Goal: Feedback & Contribution: Contribute content

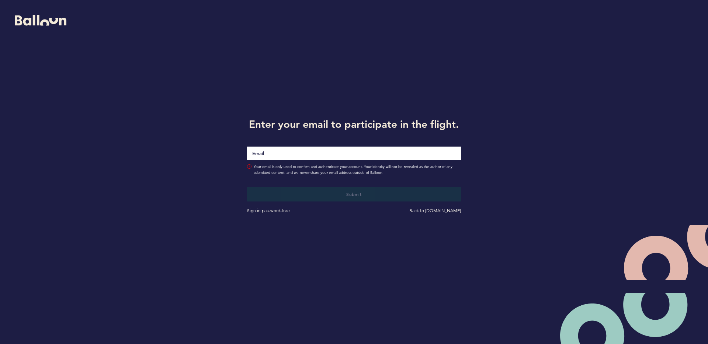
click at [326, 156] on input "Email" at bounding box center [354, 154] width 214 height 14
type input "[EMAIL_ADDRESS][DOMAIN_NAME]"
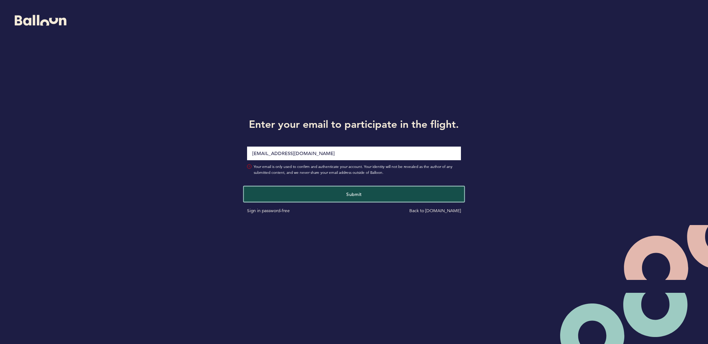
click at [361, 195] on span "Submit" at bounding box center [353, 194] width 15 height 6
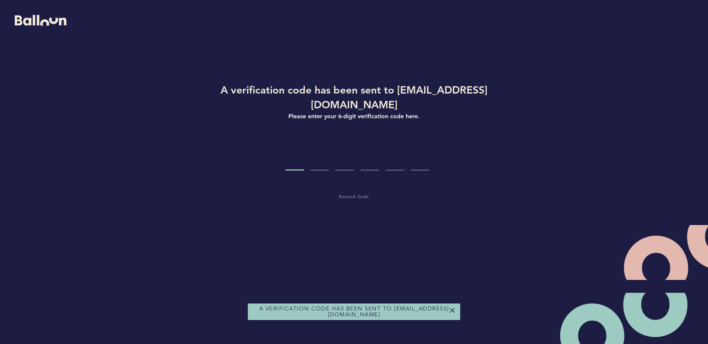
click at [289, 143] on input "Code digit 1" at bounding box center [294, 157] width 18 height 28
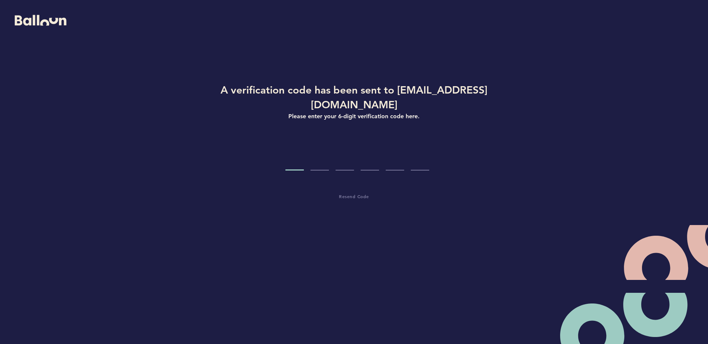
type input "9"
type input "7"
type input "3"
type input "8"
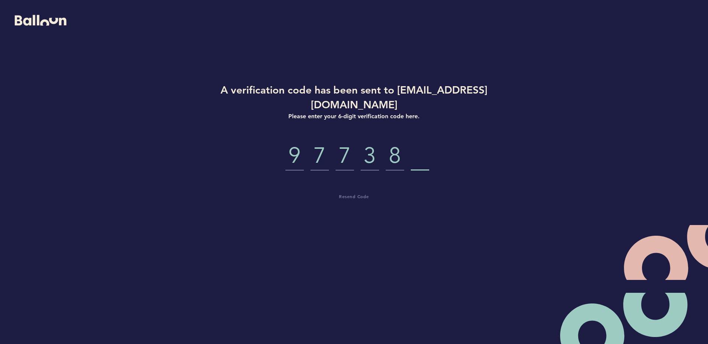
type input "7"
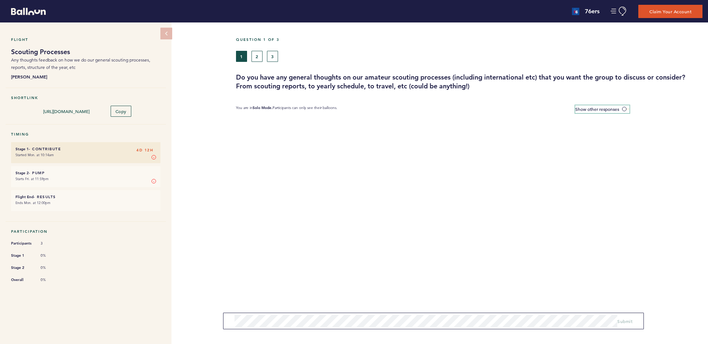
click at [622, 106] on label "Show other responses" at bounding box center [602, 109] width 54 height 8
click at [0, 0] on input "Show other responses" at bounding box center [0, 0] width 0 height 0
click at [625, 109] on span at bounding box center [625, 109] width 7 height 2
click at [0, 0] on input "Hide other responses" at bounding box center [0, 0] width 0 height 0
click at [260, 55] on button "2" at bounding box center [256, 56] width 11 height 11
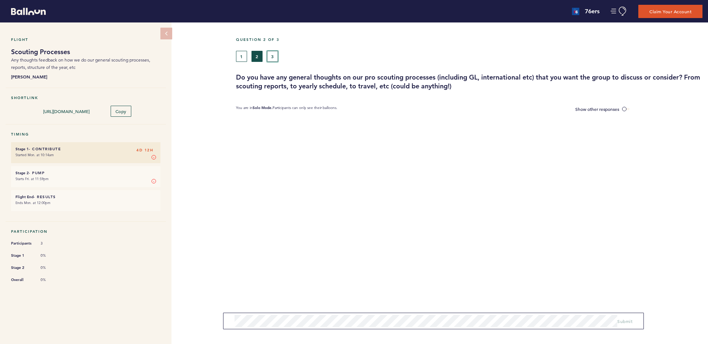
click at [272, 56] on button "3" at bounding box center [272, 56] width 11 height 11
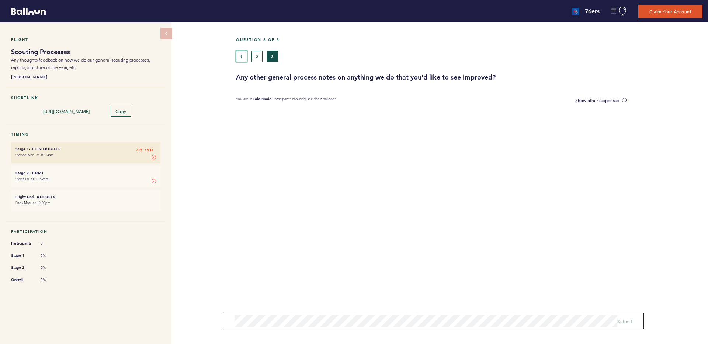
click at [239, 54] on button "1" at bounding box center [241, 56] width 11 height 11
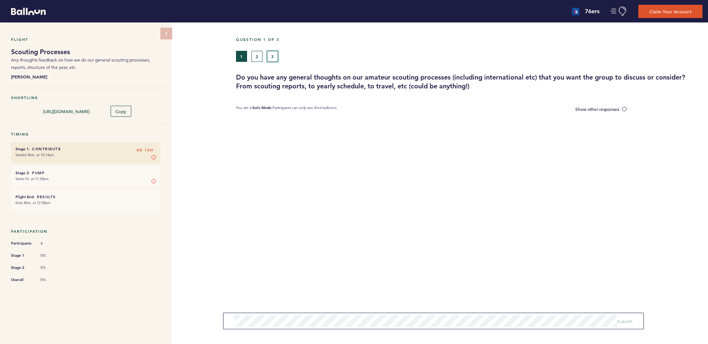
click at [267, 55] on button "3" at bounding box center [272, 56] width 11 height 11
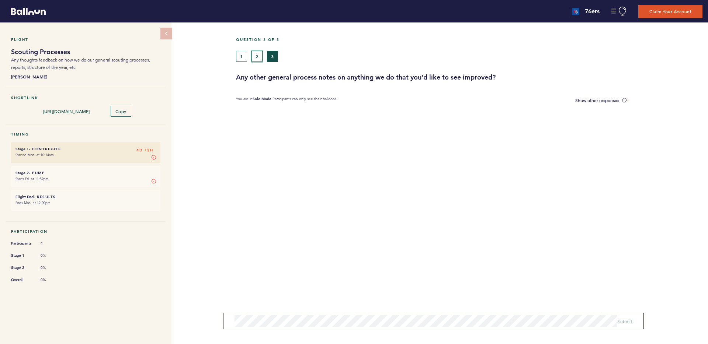
click at [258, 59] on button "2" at bounding box center [256, 56] width 11 height 11
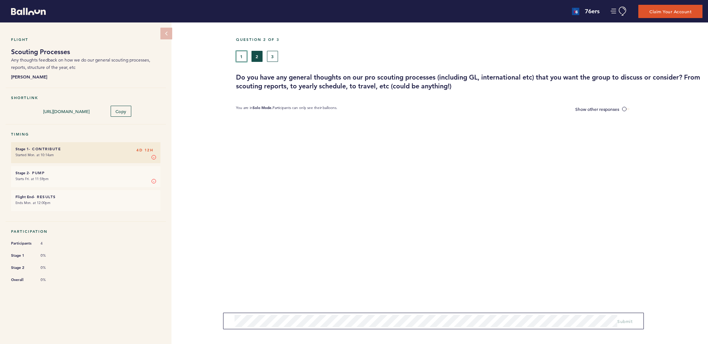
click at [239, 53] on button "1" at bounding box center [241, 56] width 11 height 11
click at [274, 54] on button "3" at bounding box center [272, 56] width 11 height 11
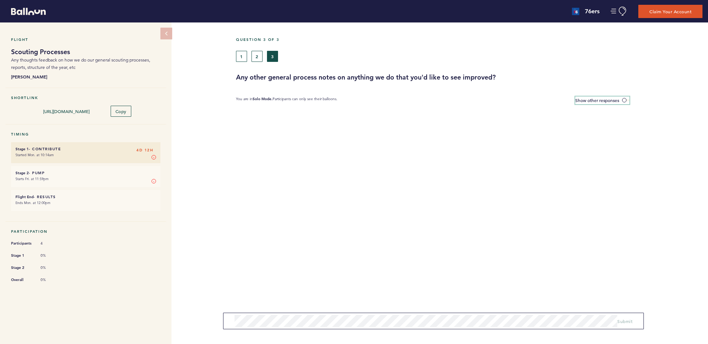
click at [624, 97] on label "Show other responses" at bounding box center [602, 101] width 54 height 8
click at [0, 0] on input "Show other responses" at bounding box center [0, 0] width 0 height 0
click at [238, 54] on button "1" at bounding box center [241, 56] width 11 height 11
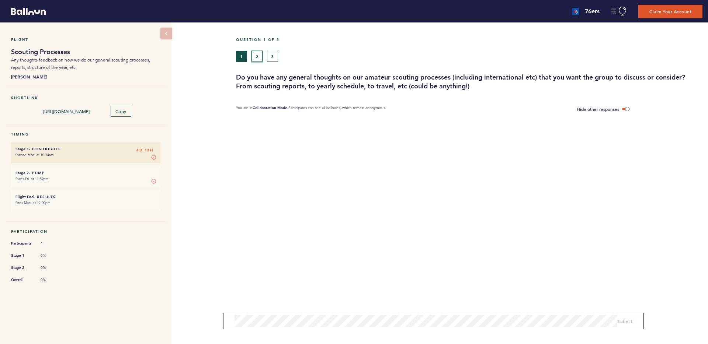
click at [255, 54] on button "2" at bounding box center [256, 56] width 11 height 11
click at [272, 57] on button "3" at bounding box center [272, 56] width 11 height 11
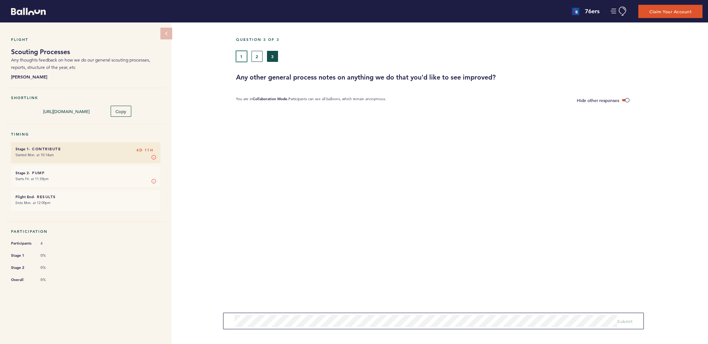
click at [245, 53] on button "1" at bounding box center [241, 56] width 11 height 11
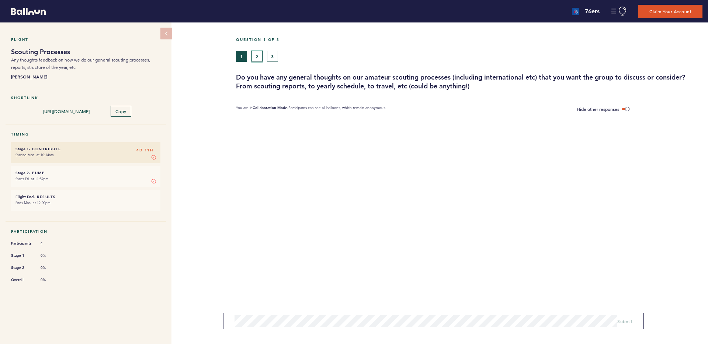
click at [257, 55] on button "2" at bounding box center [256, 56] width 11 height 11
click at [238, 58] on button "1" at bounding box center [241, 56] width 11 height 11
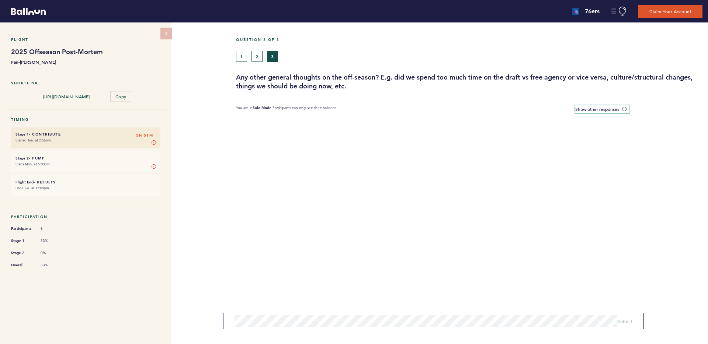
click at [624, 108] on span at bounding box center [625, 109] width 7 height 2
click at [0, 0] on input "Show other responses" at bounding box center [0, 0] width 0 height 0
click at [240, 60] on button "1" at bounding box center [241, 56] width 11 height 11
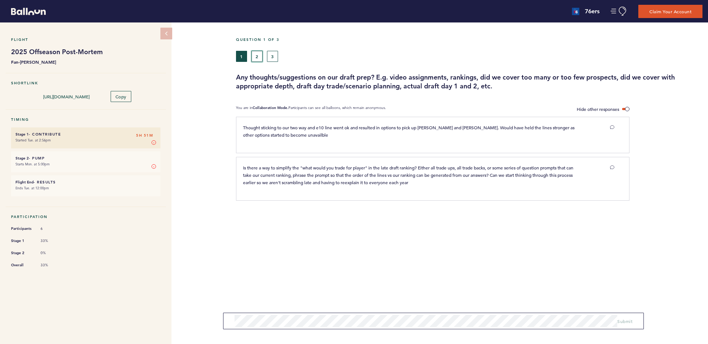
click at [256, 57] on button "2" at bounding box center [256, 56] width 11 height 11
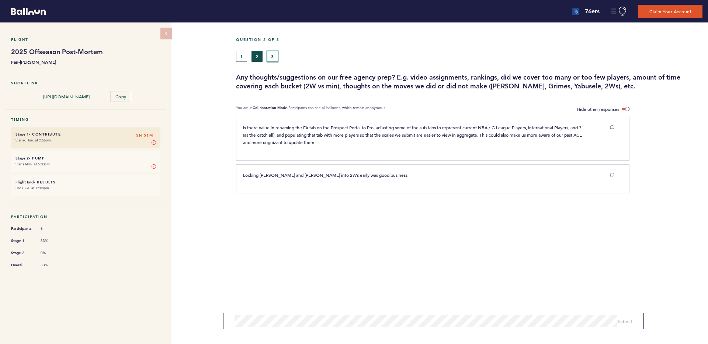
click at [270, 56] on button "3" at bounding box center [272, 56] width 11 height 11
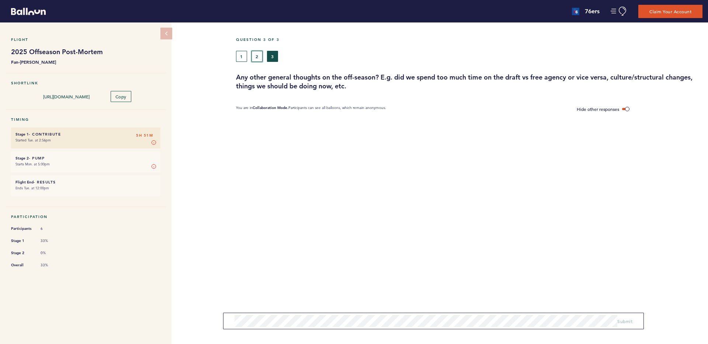
click at [256, 56] on button "2" at bounding box center [256, 56] width 11 height 11
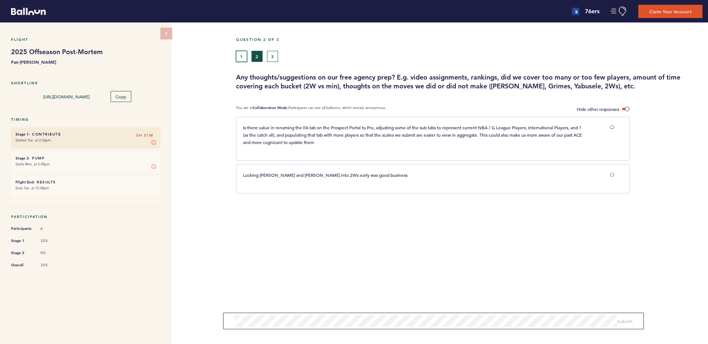
click at [239, 57] on button "1" at bounding box center [241, 56] width 11 height 11
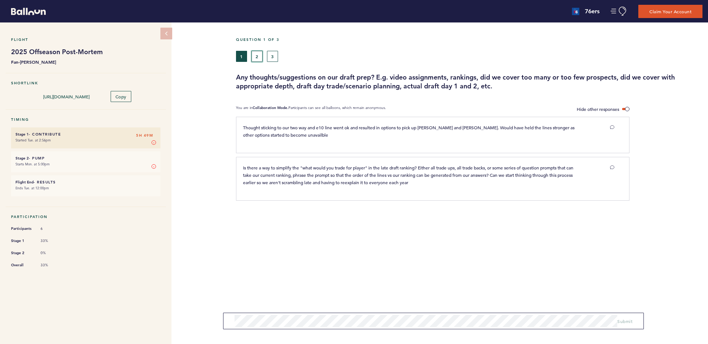
click at [260, 58] on button "2" at bounding box center [256, 56] width 11 height 11
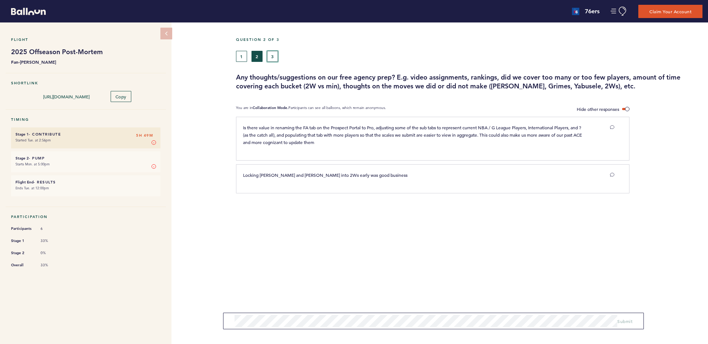
click at [274, 57] on button "3" at bounding box center [272, 56] width 11 height 11
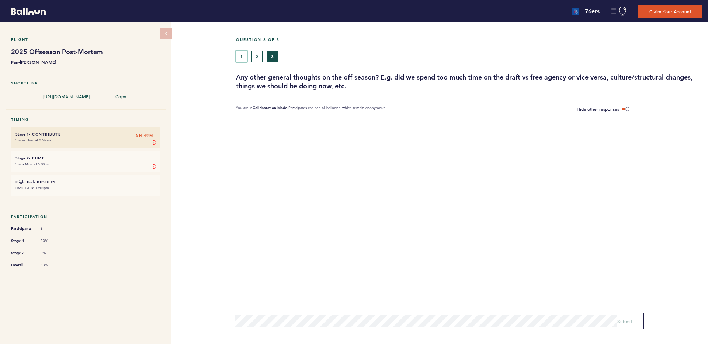
click at [240, 58] on button "1" at bounding box center [241, 56] width 11 height 11
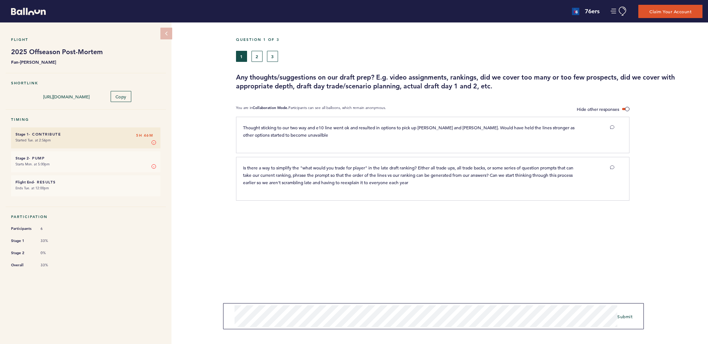
click at [278, 271] on div "Question 1 of 3 1 2 3 Any thoughts/suggestions on our draft prep? E.g. video as…" at bounding box center [472, 183] width 472 height 322
click at [630, 315] on span "Submit" at bounding box center [624, 314] width 15 height 6
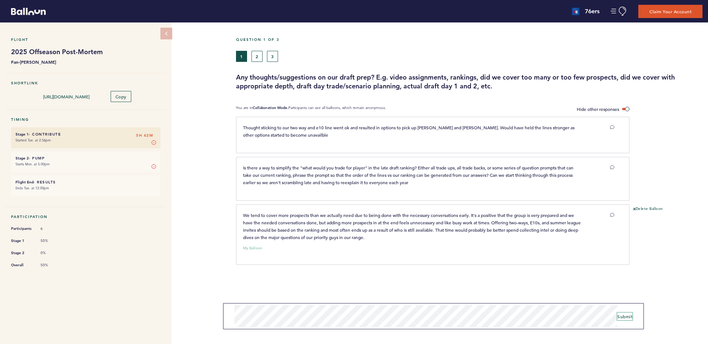
click at [626, 314] on span "Submit" at bounding box center [624, 317] width 15 height 6
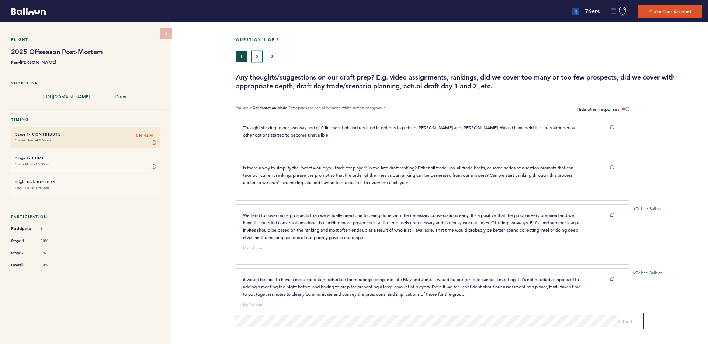
click at [260, 53] on button "2" at bounding box center [256, 56] width 11 height 11
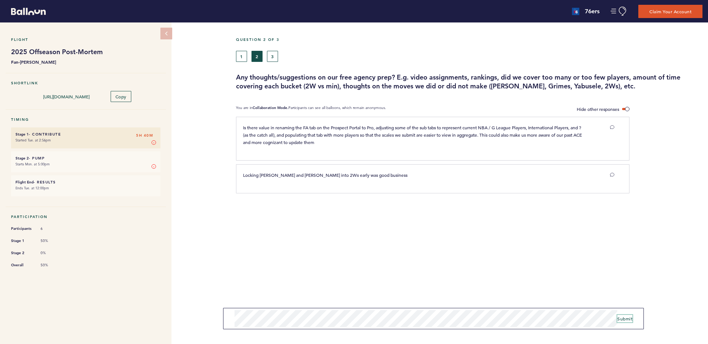
click at [632, 321] on span "Submit" at bounding box center [624, 319] width 15 height 6
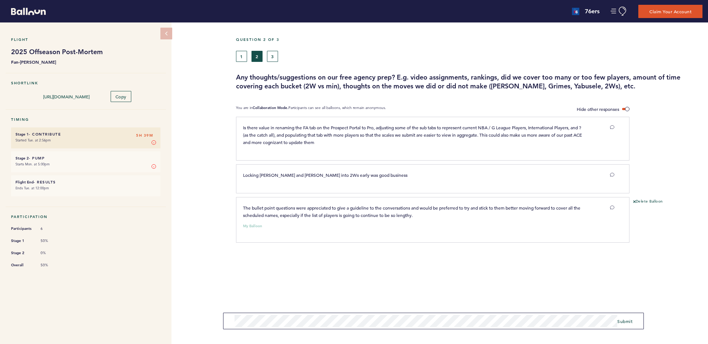
click at [278, 57] on div "1 2 3" at bounding box center [409, 56] width 347 height 11
click at [277, 57] on button "3" at bounding box center [272, 56] width 11 height 11
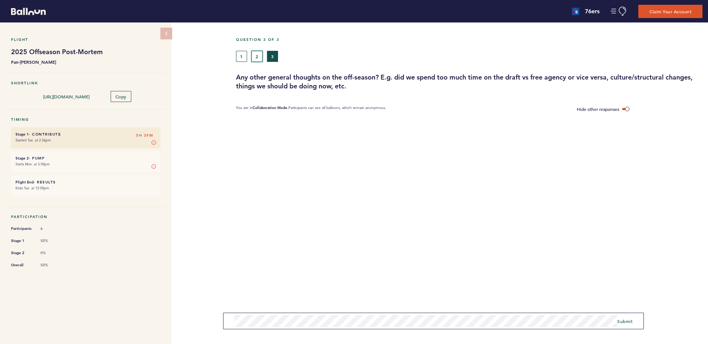
click at [256, 55] on button "2" at bounding box center [256, 56] width 11 height 11
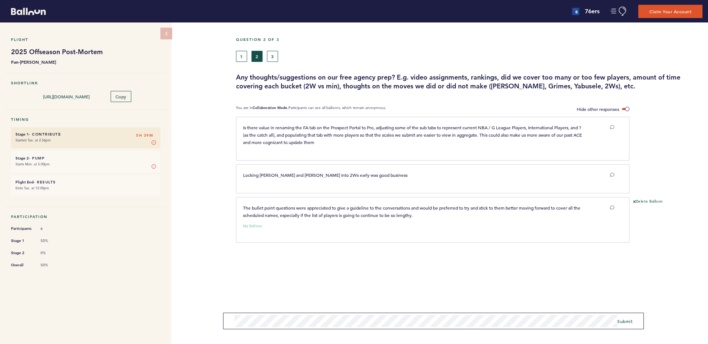
click at [621, 317] on form "Submit" at bounding box center [433, 321] width 421 height 17
click at [623, 321] on span "Submit" at bounding box center [624, 322] width 15 height 6
click at [622, 319] on span "Submit" at bounding box center [624, 319] width 15 height 6
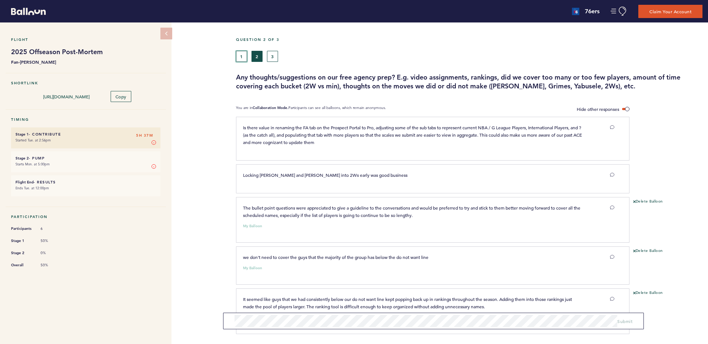
click at [241, 55] on button "1" at bounding box center [241, 56] width 11 height 11
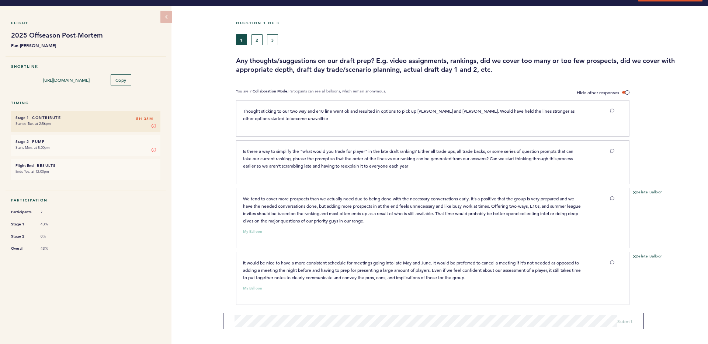
scroll to position [17, 0]
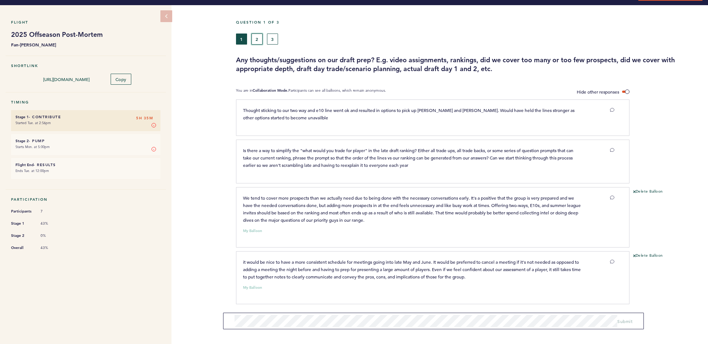
click at [258, 39] on button "2" at bounding box center [256, 39] width 11 height 11
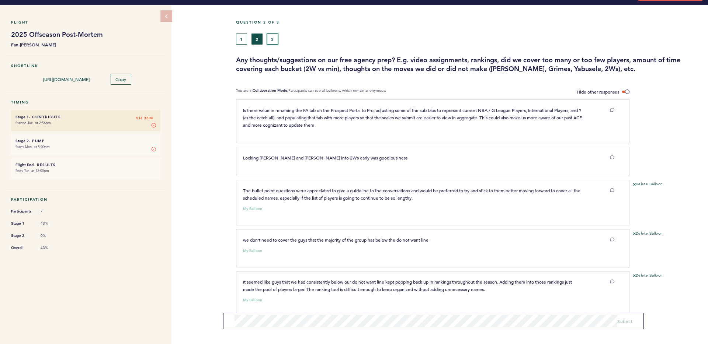
click at [272, 40] on button "3" at bounding box center [272, 39] width 11 height 11
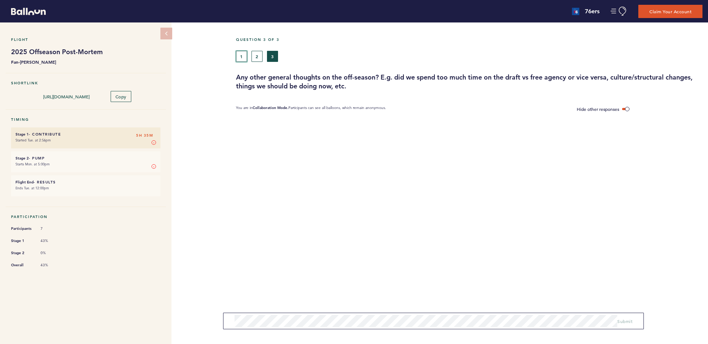
click at [240, 59] on button "1" at bounding box center [241, 56] width 11 height 11
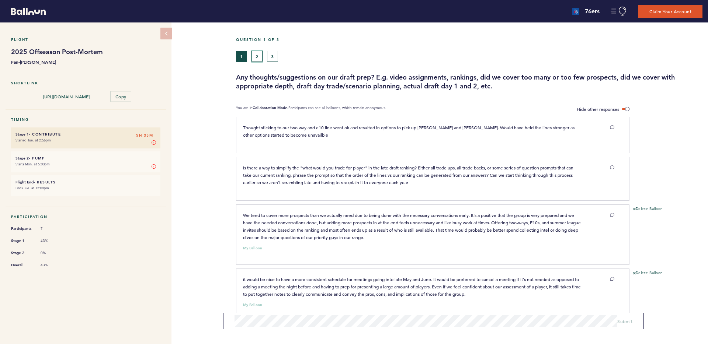
click at [254, 53] on button "2" at bounding box center [256, 56] width 11 height 11
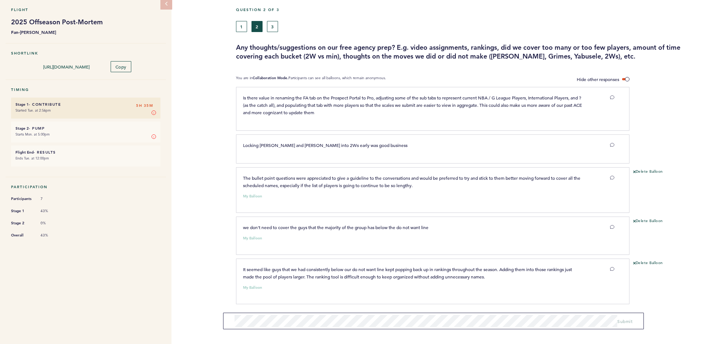
scroll to position [28, 0]
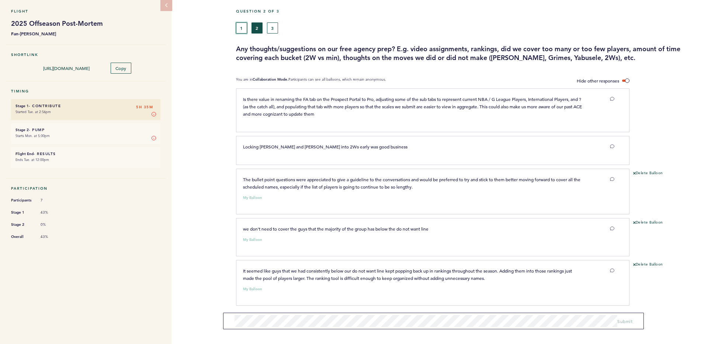
click at [241, 26] on button "1" at bounding box center [241, 27] width 11 height 11
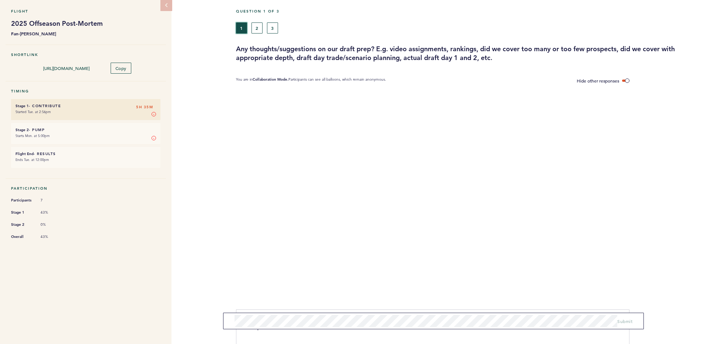
scroll to position [17, 0]
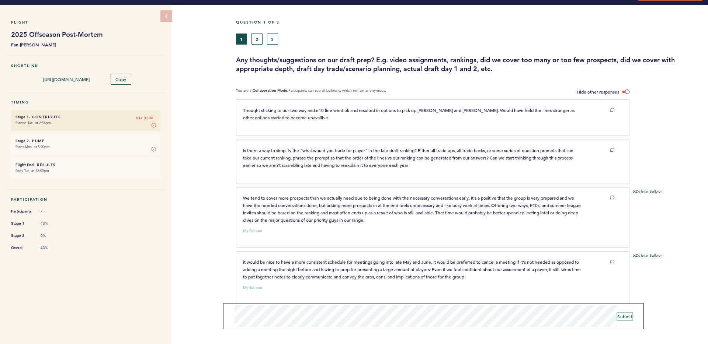
click at [626, 318] on span "Submit" at bounding box center [624, 317] width 15 height 6
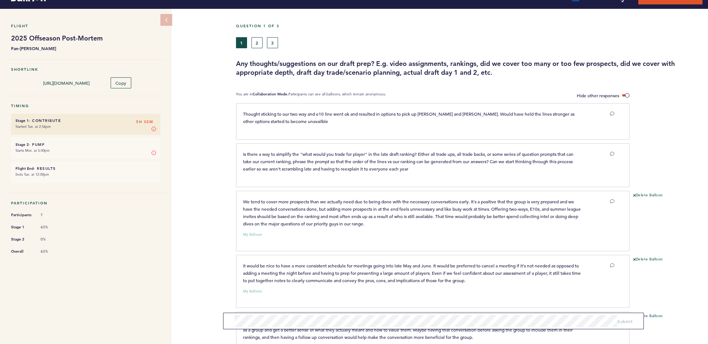
scroll to position [0, 0]
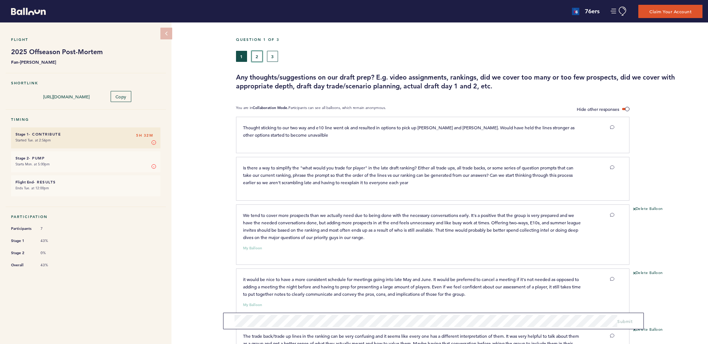
click at [257, 60] on button "2" at bounding box center [256, 56] width 11 height 11
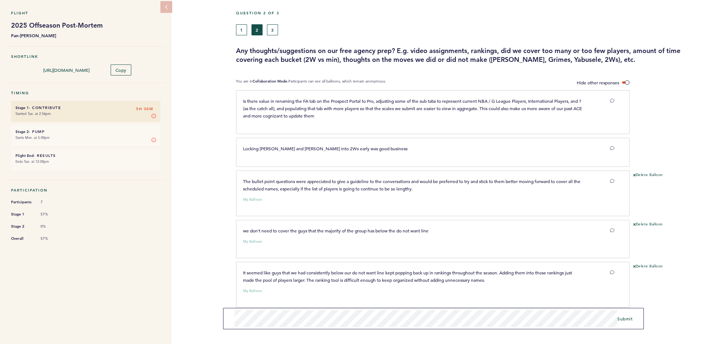
scroll to position [30, 0]
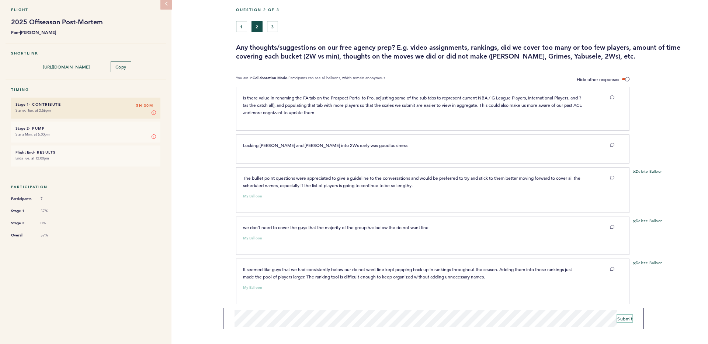
click at [625, 318] on span "Submit" at bounding box center [624, 319] width 15 height 6
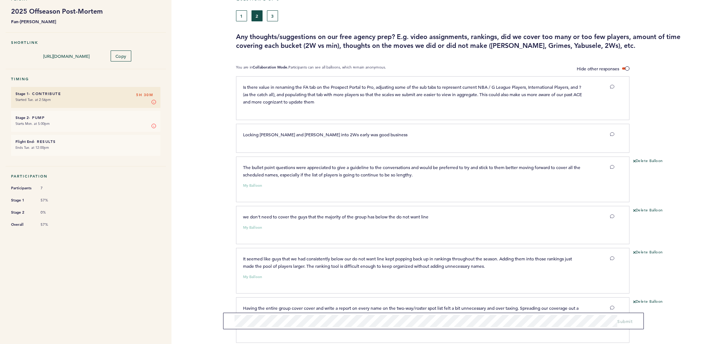
scroll to position [0, 0]
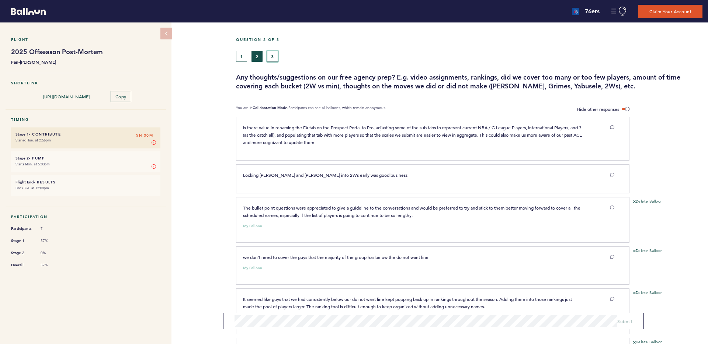
click at [273, 55] on button "3" at bounding box center [272, 56] width 11 height 11
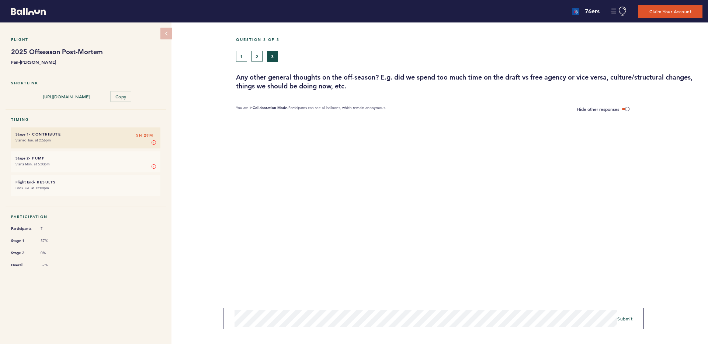
click at [229, 314] on form "Submit" at bounding box center [433, 318] width 421 height 21
click at [628, 318] on span "Submit" at bounding box center [624, 319] width 15 height 6
click at [256, 59] on button "2" at bounding box center [256, 56] width 11 height 11
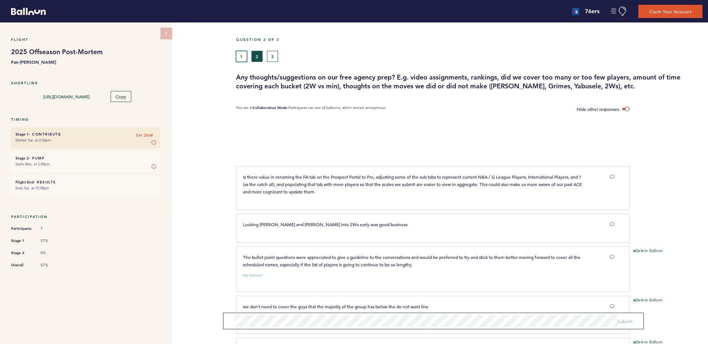
click at [243, 54] on button "1" at bounding box center [241, 56] width 11 height 11
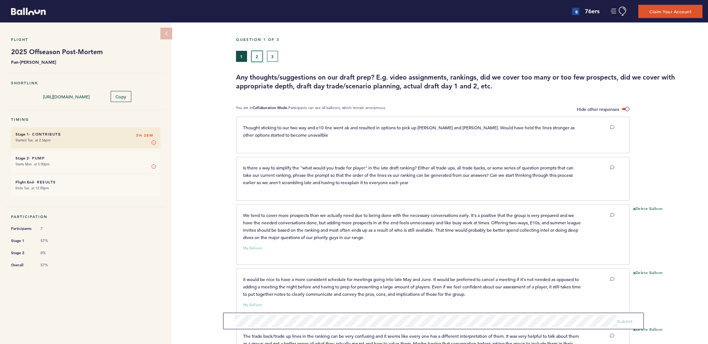
click at [260, 54] on button "2" at bounding box center [256, 56] width 11 height 11
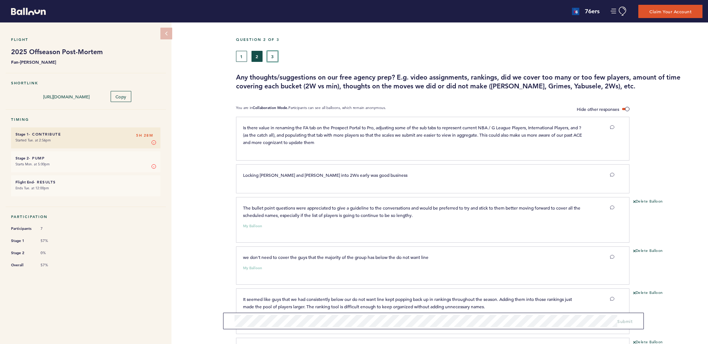
click at [272, 59] on button "3" at bounding box center [272, 56] width 11 height 11
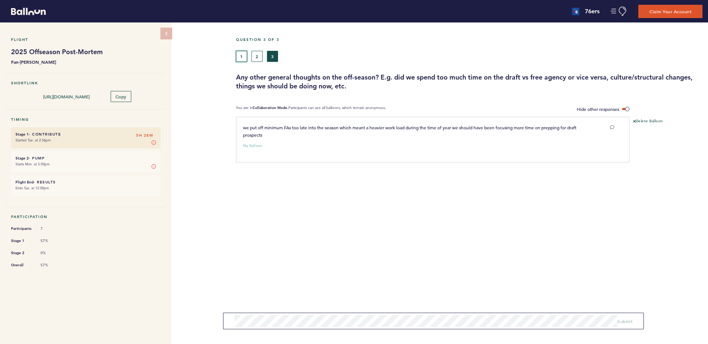
click at [236, 60] on button "1" at bounding box center [241, 56] width 11 height 11
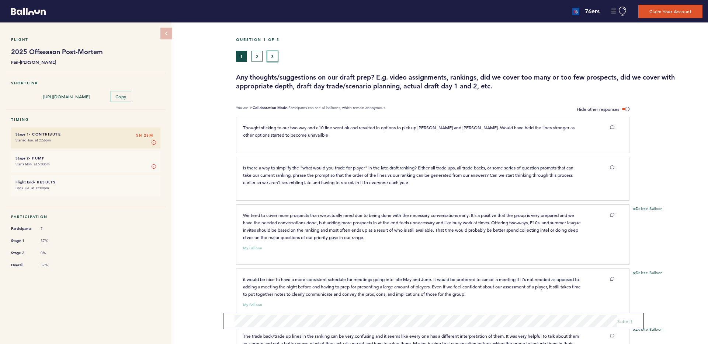
click at [268, 52] on button "3" at bounding box center [272, 56] width 11 height 11
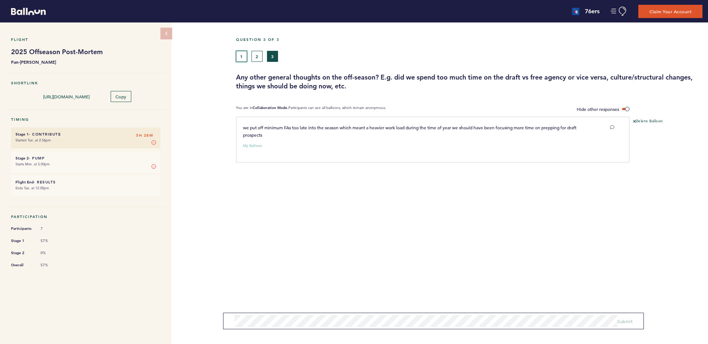
click at [243, 57] on button "1" at bounding box center [241, 56] width 11 height 11
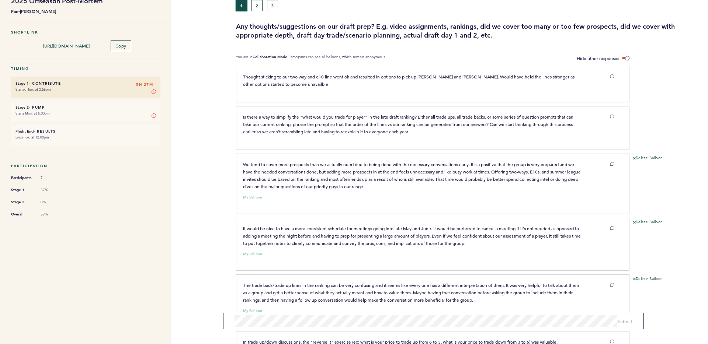
scroll to position [39, 0]
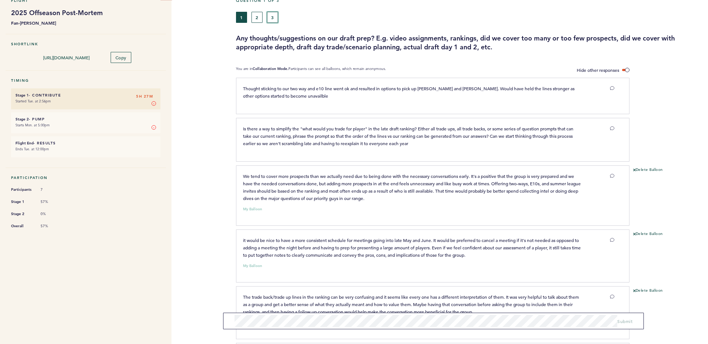
click at [272, 19] on button "3" at bounding box center [272, 17] width 11 height 11
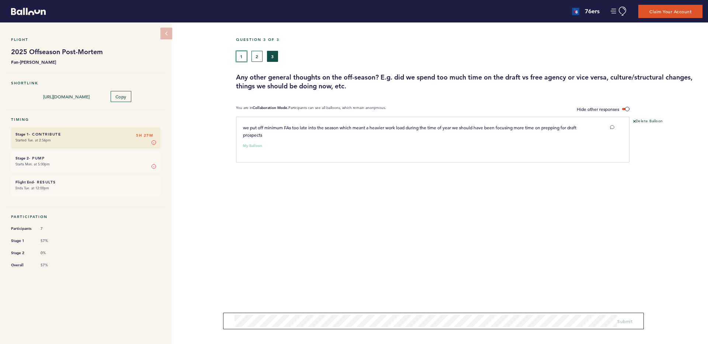
click at [245, 59] on button "1" at bounding box center [241, 56] width 11 height 11
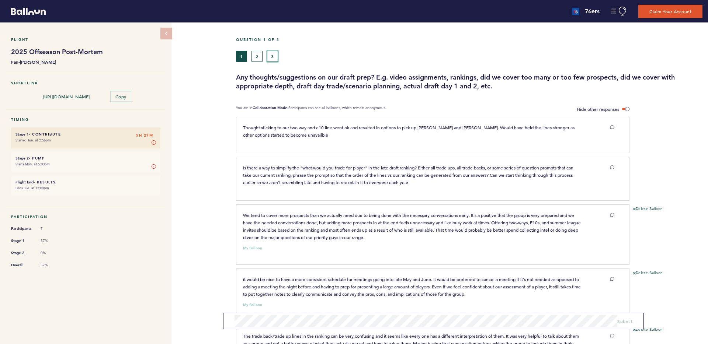
click at [273, 56] on button "3" at bounding box center [272, 56] width 11 height 11
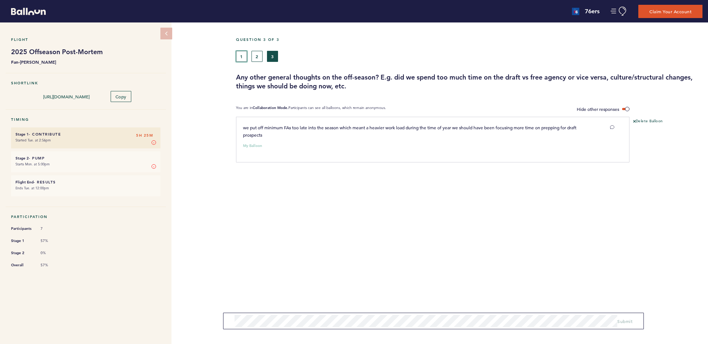
click at [241, 53] on button "1" at bounding box center [241, 56] width 11 height 11
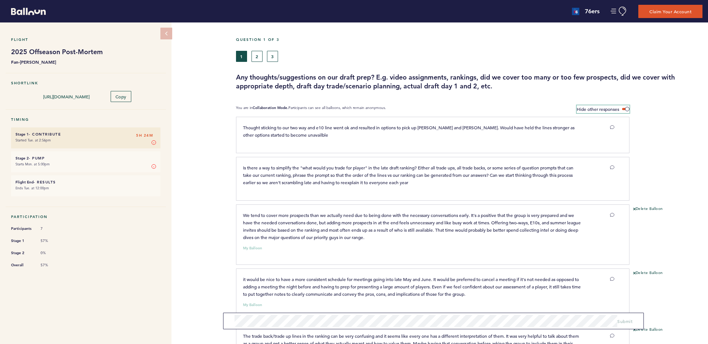
click at [628, 108] on span at bounding box center [625, 109] width 7 height 2
click at [0, 0] on input "Hide other responses" at bounding box center [0, 0] width 0 height 0
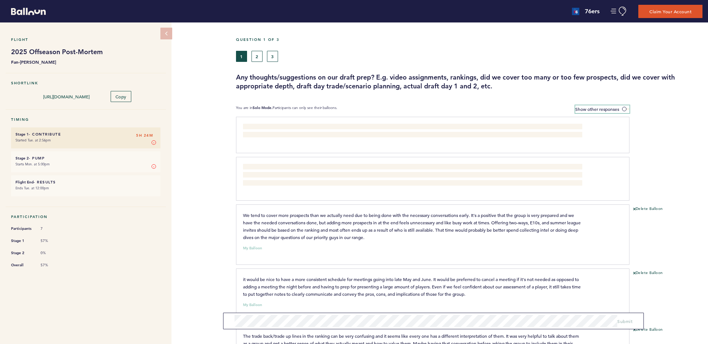
click at [626, 108] on span at bounding box center [625, 109] width 7 height 2
click at [0, 0] on input "Show other responses" at bounding box center [0, 0] width 0 height 0
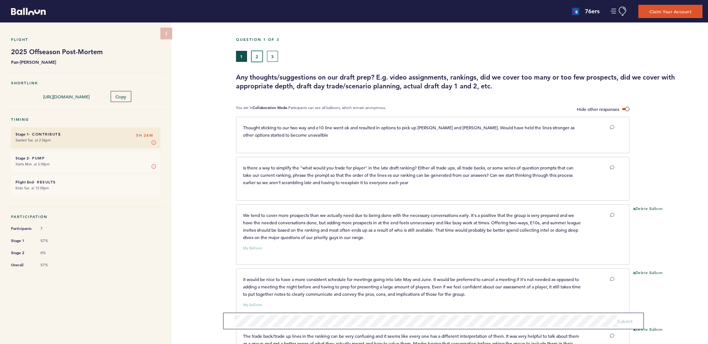
click at [260, 56] on button "2" at bounding box center [256, 56] width 11 height 11
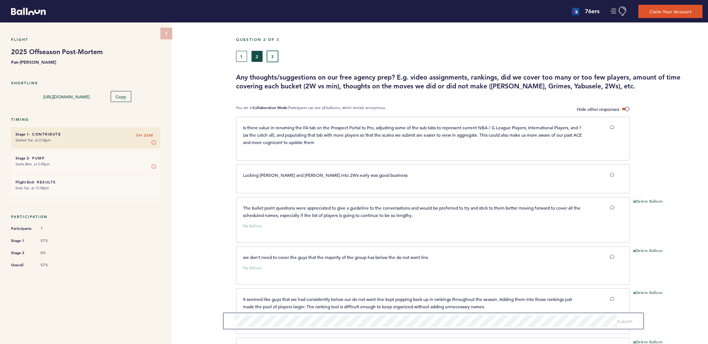
click at [270, 58] on button "3" at bounding box center [272, 56] width 11 height 11
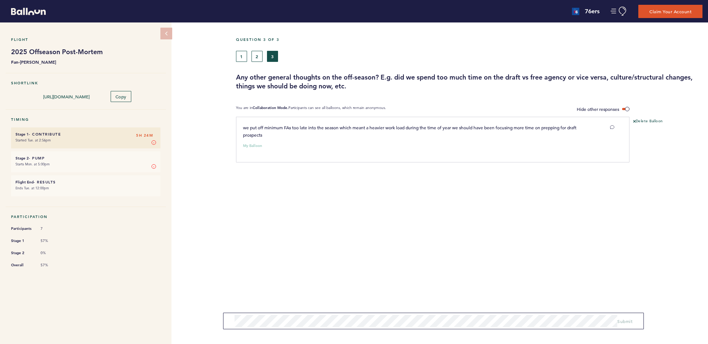
click at [242, 62] on div "Question 3 of 3 1 2 3 Any other general thoughts on the off-season? E.g. did we…" at bounding box center [472, 63] width 472 height 53
click at [243, 59] on button "1" at bounding box center [241, 56] width 11 height 11
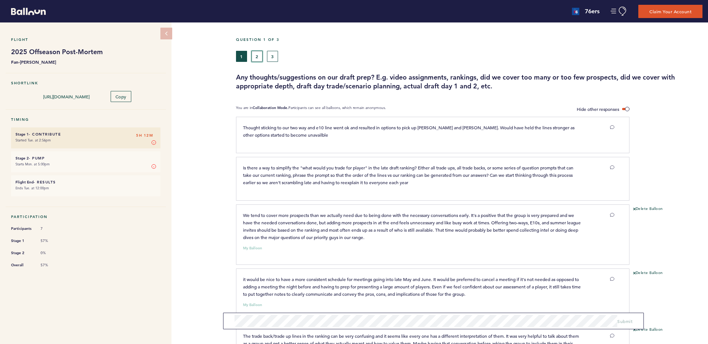
click at [258, 57] on button "2" at bounding box center [256, 56] width 11 height 11
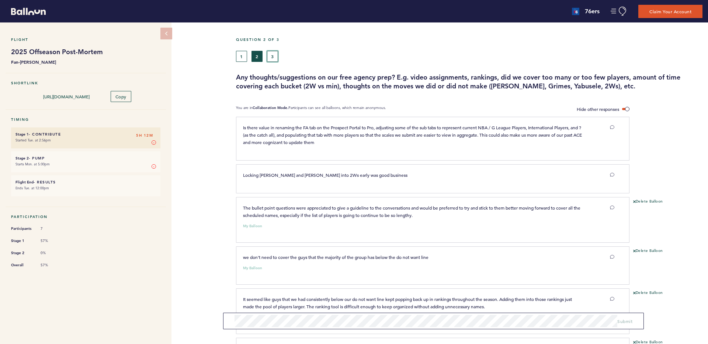
click at [274, 53] on button "3" at bounding box center [272, 56] width 11 height 11
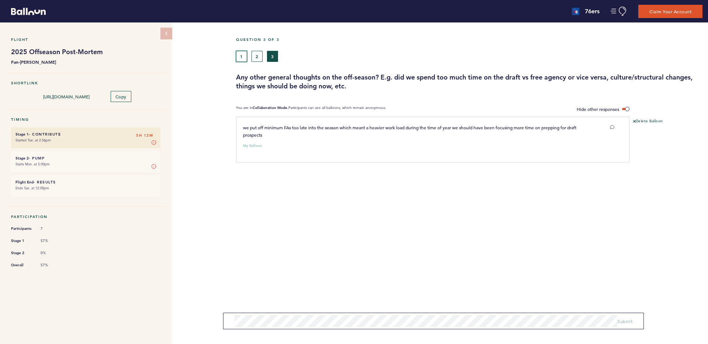
click at [241, 58] on button "1" at bounding box center [241, 56] width 11 height 11
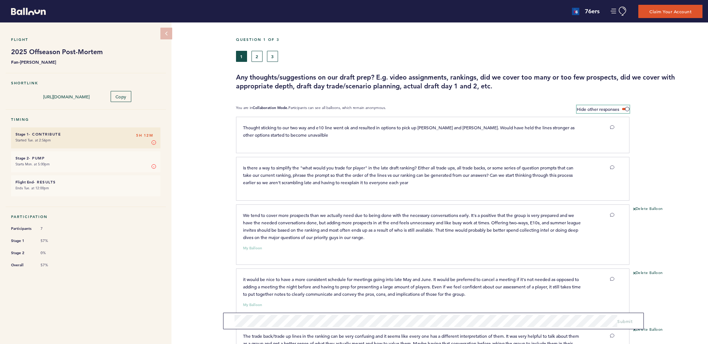
click at [626, 108] on span at bounding box center [625, 109] width 7 height 2
click at [0, 0] on input "Hide other responses" at bounding box center [0, 0] width 0 height 0
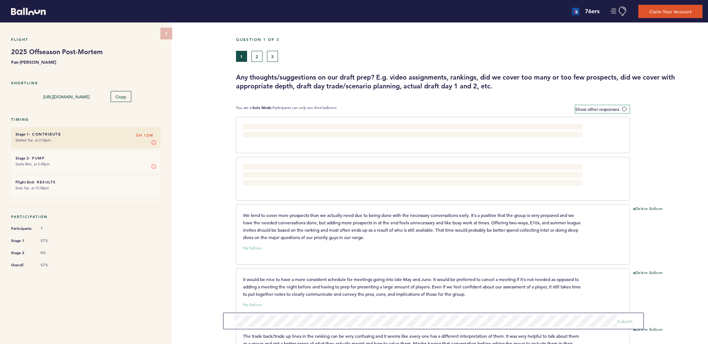
click at [626, 108] on span at bounding box center [625, 109] width 7 height 2
click at [0, 0] on input "Show other responses" at bounding box center [0, 0] width 0 height 0
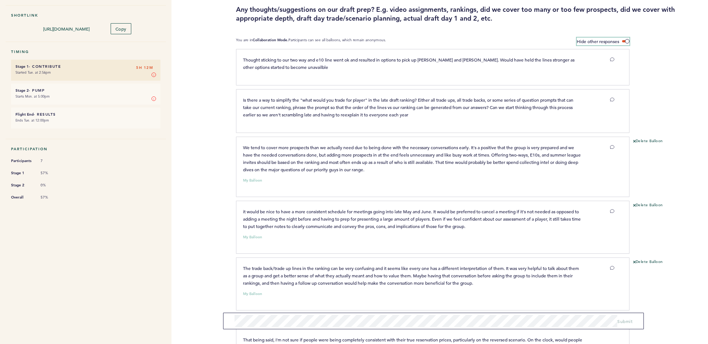
scroll to position [21, 0]
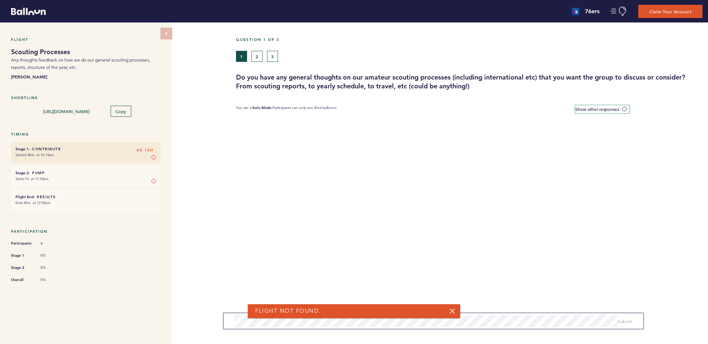
click at [626, 110] on span at bounding box center [625, 109] width 7 height 2
click at [0, 0] on input "Show other responses" at bounding box center [0, 0] width 0 height 0
click at [626, 110] on span at bounding box center [625, 109] width 7 height 2
click at [0, 0] on input "Hide other responses" at bounding box center [0, 0] width 0 height 0
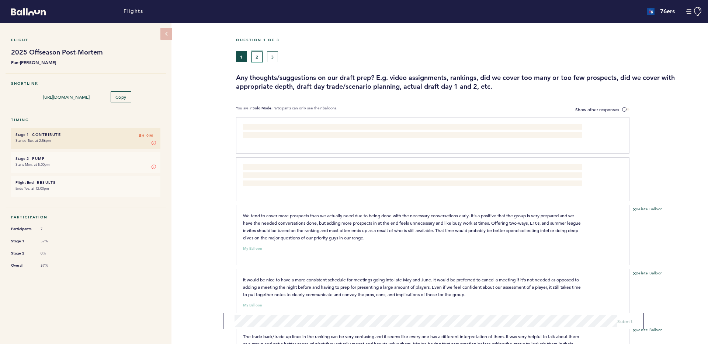
click at [258, 59] on button "2" at bounding box center [256, 56] width 11 height 11
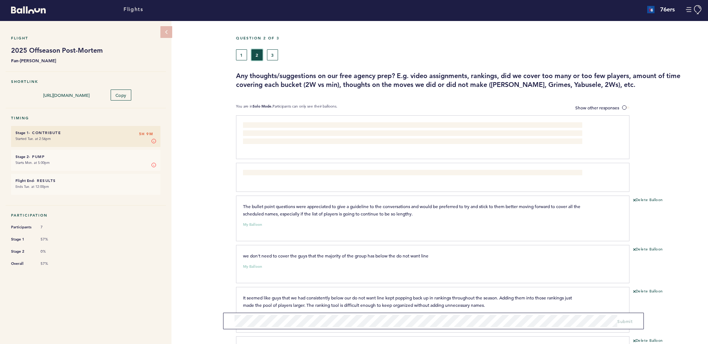
scroll to position [16, 0]
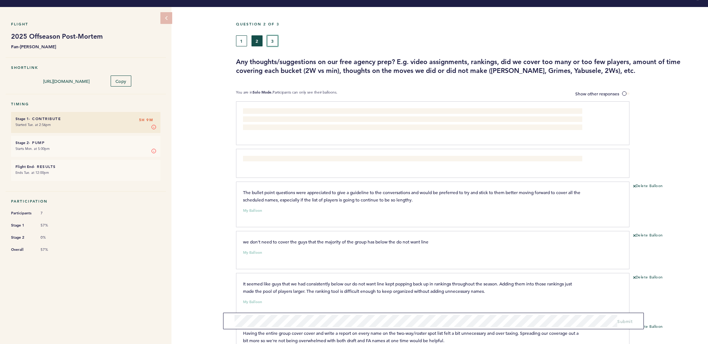
click at [269, 38] on button "3" at bounding box center [272, 40] width 11 height 11
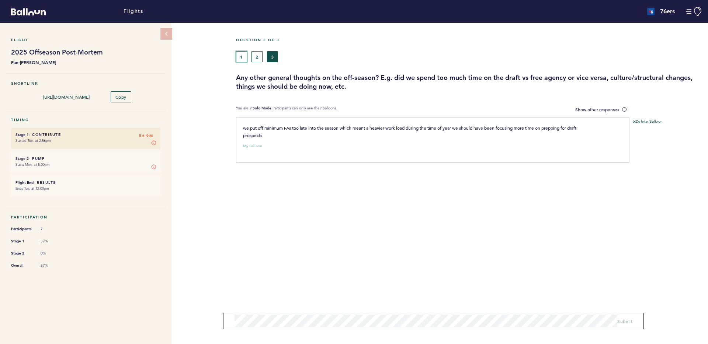
click at [244, 56] on button "1" at bounding box center [241, 56] width 11 height 11
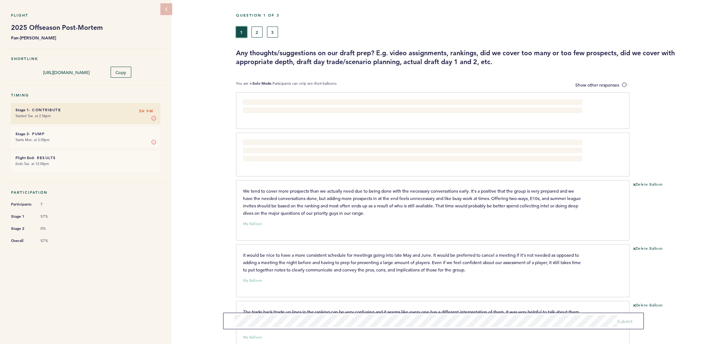
scroll to position [27, 0]
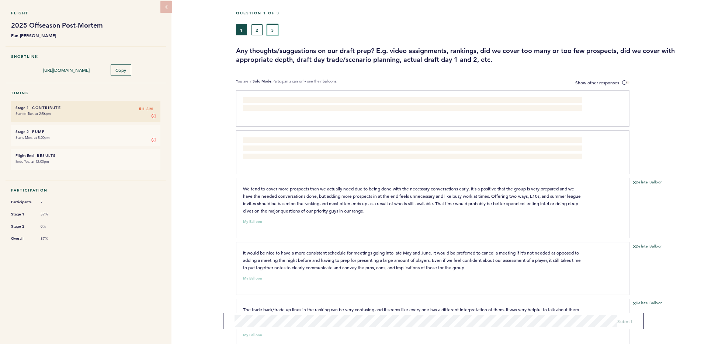
click at [275, 28] on button "3" at bounding box center [272, 29] width 11 height 11
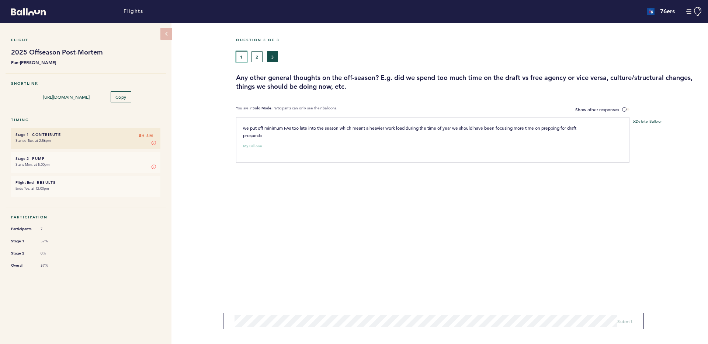
click at [243, 58] on button "1" at bounding box center [241, 56] width 11 height 11
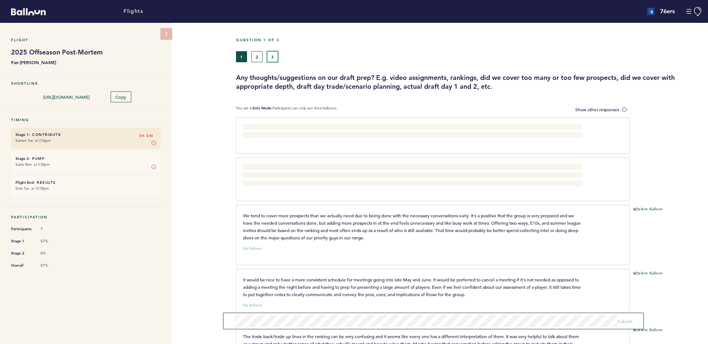
click at [272, 54] on button "3" at bounding box center [272, 56] width 11 height 11
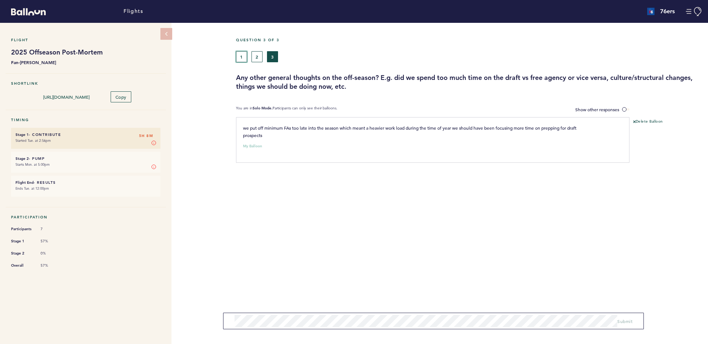
click at [244, 60] on button "1" at bounding box center [241, 56] width 11 height 11
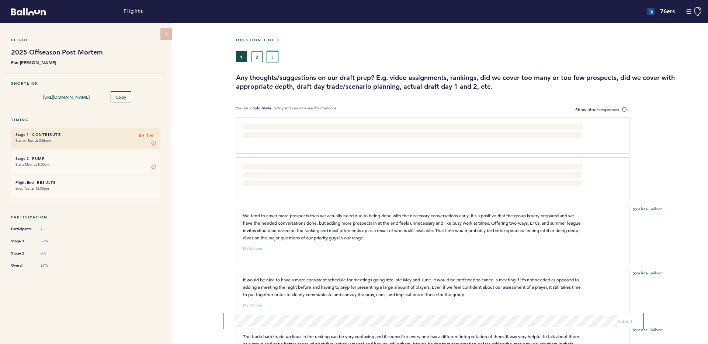
click at [273, 59] on button "3" at bounding box center [272, 56] width 11 height 11
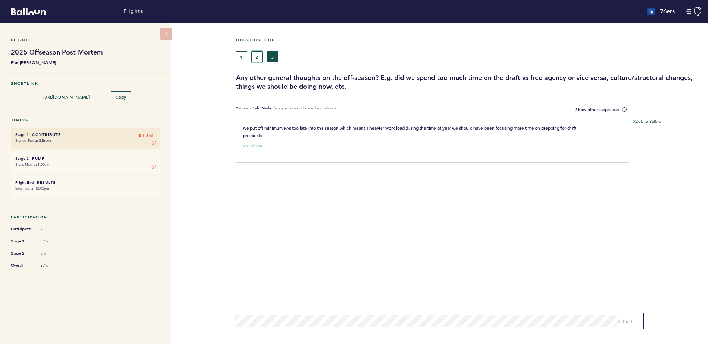
click at [257, 56] on button "2" at bounding box center [256, 56] width 11 height 11
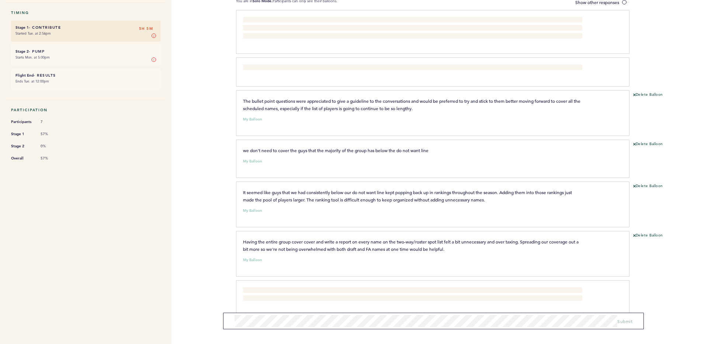
scroll to position [120, 0]
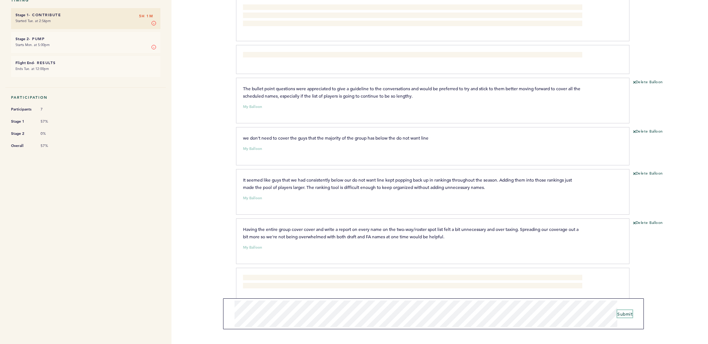
click at [621, 313] on span "Submit" at bounding box center [624, 314] width 15 height 6
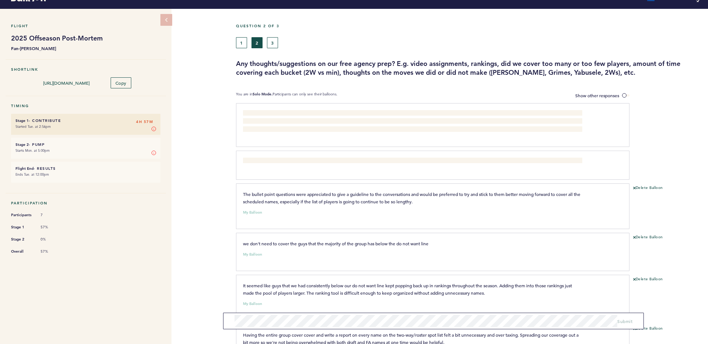
scroll to position [0, 0]
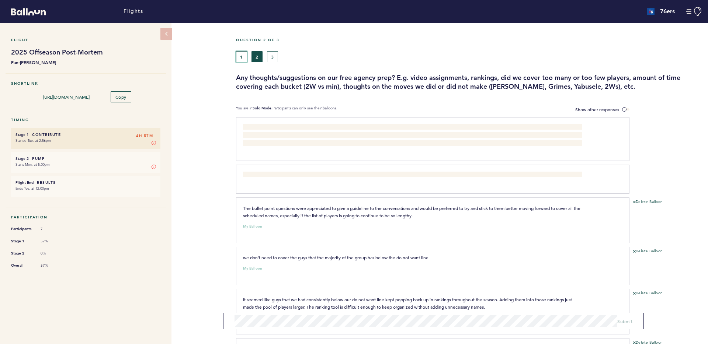
click at [243, 57] on button "1" at bounding box center [241, 56] width 11 height 11
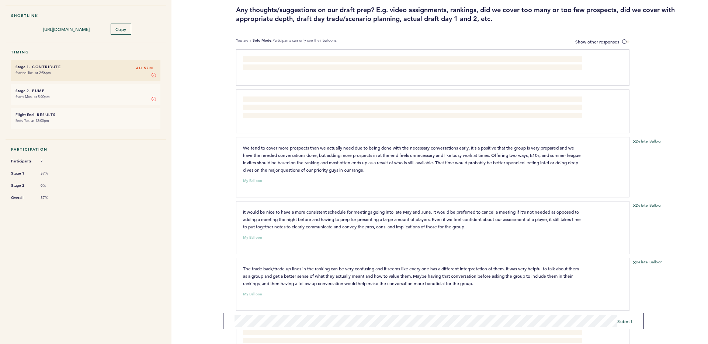
scroll to position [129, 0]
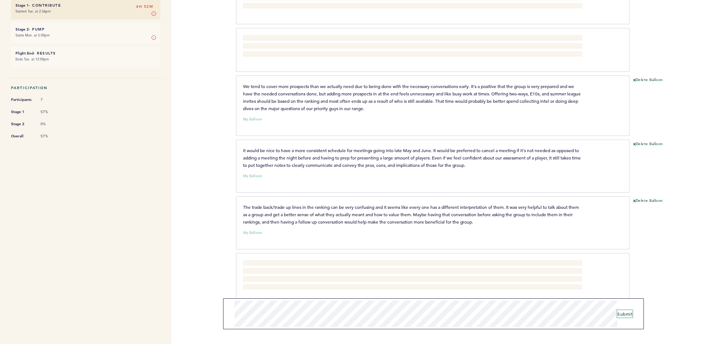
click at [630, 316] on span "Submit" at bounding box center [624, 314] width 15 height 6
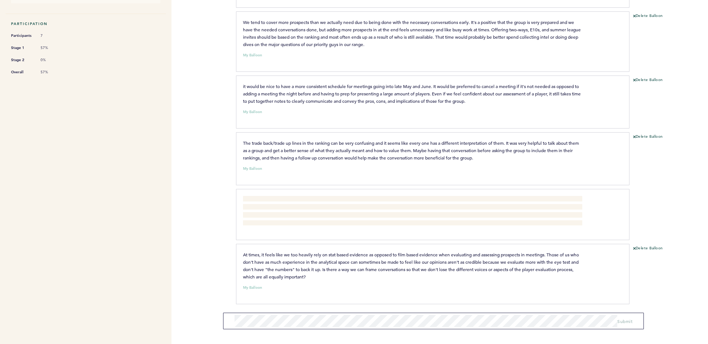
scroll to position [0, 0]
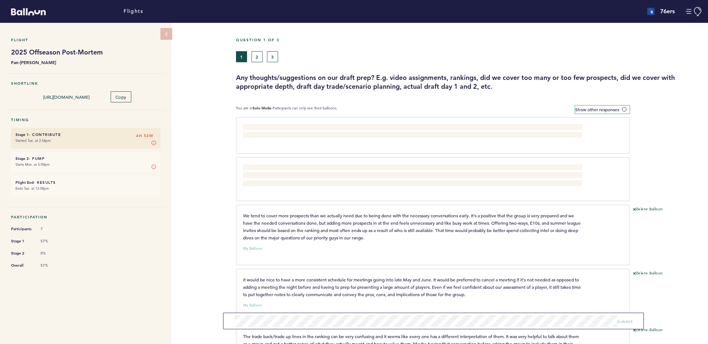
click at [621, 108] on label "Show other responses" at bounding box center [602, 110] width 54 height 8
click at [0, 0] on input "Show other responses" at bounding box center [0, 0] width 0 height 0
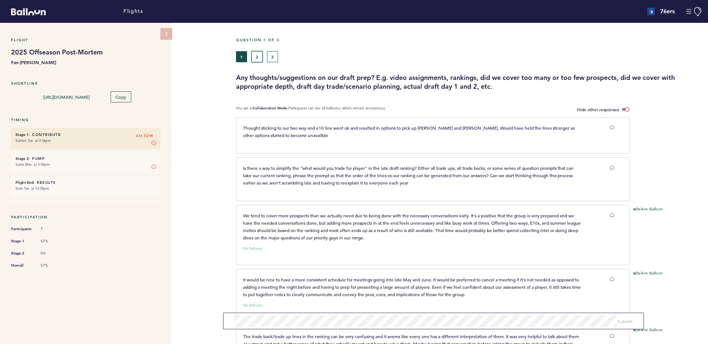
click at [254, 56] on button "2" at bounding box center [256, 56] width 11 height 11
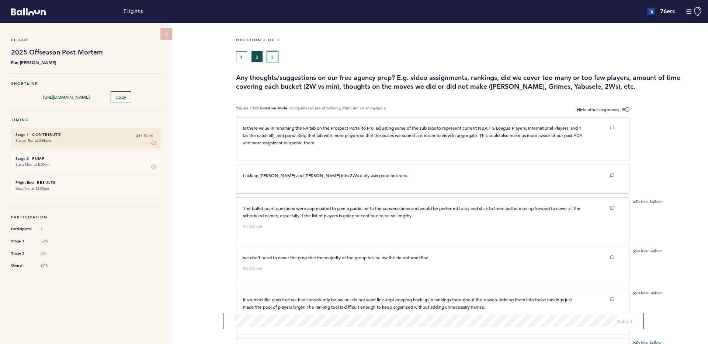
click at [272, 57] on button "3" at bounding box center [272, 56] width 11 height 11
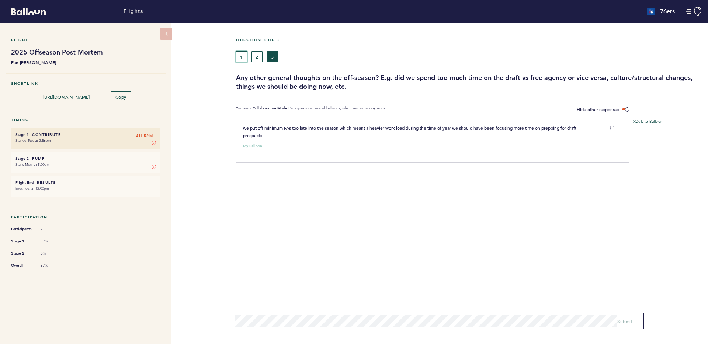
click at [240, 55] on button "1" at bounding box center [241, 56] width 11 height 11
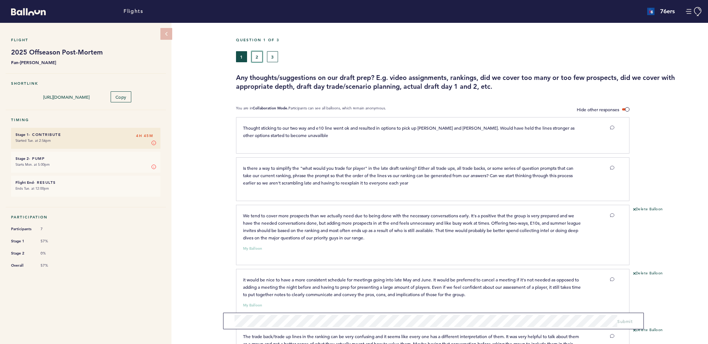
click at [261, 53] on button "2" at bounding box center [256, 56] width 11 height 11
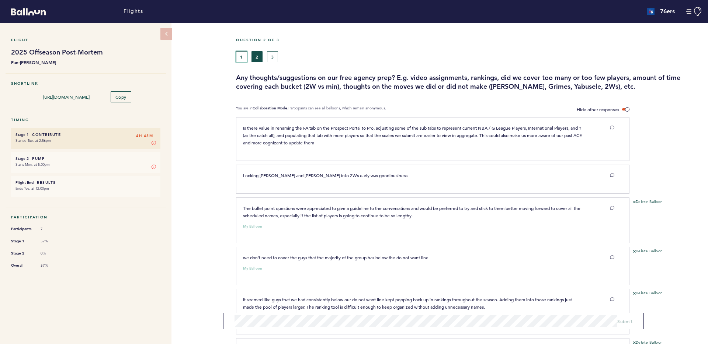
click at [243, 58] on button "1" at bounding box center [241, 56] width 11 height 11
